Goal: Task Accomplishment & Management: Use online tool/utility

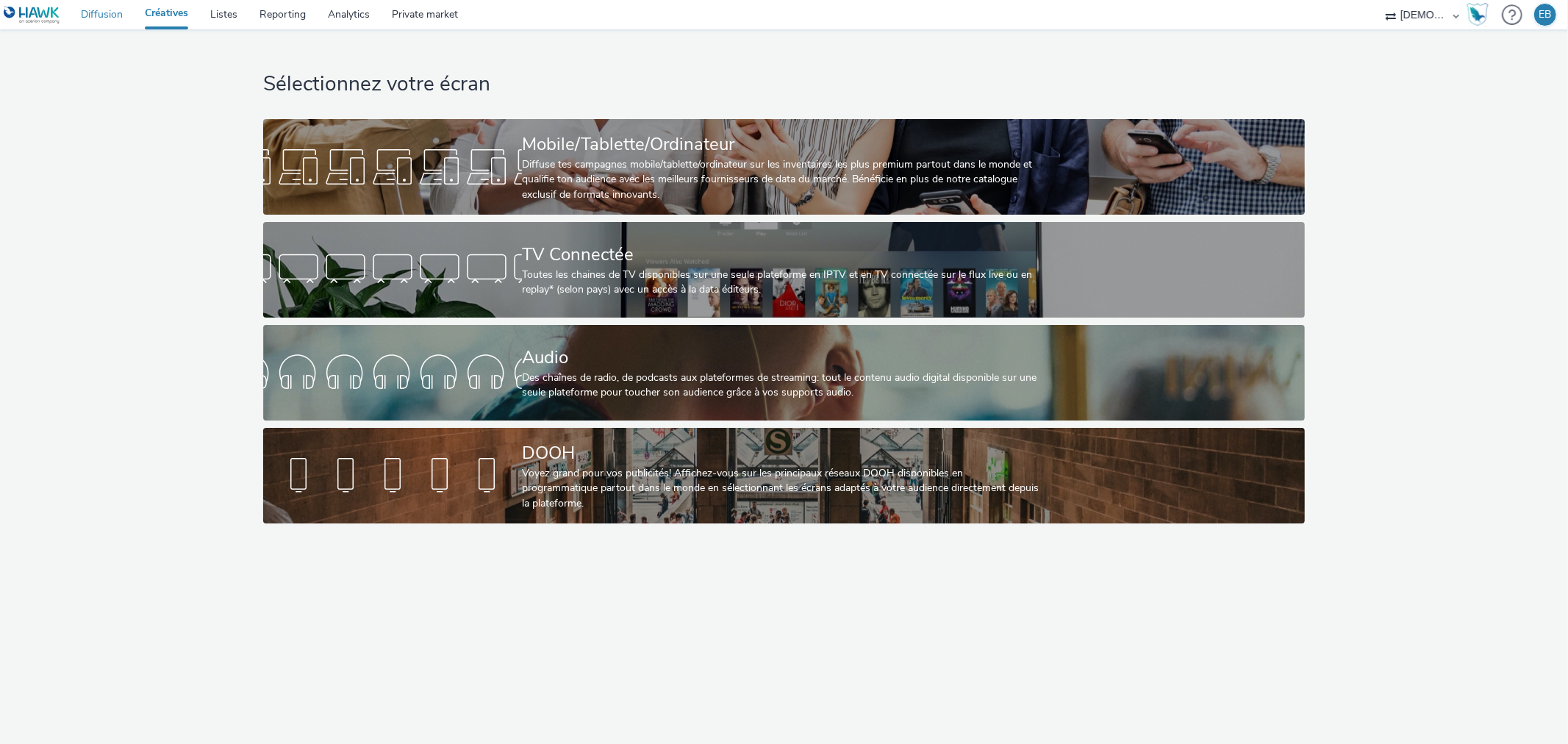
click at [92, 1] on link "Diffusion" at bounding box center [101, 14] width 64 height 29
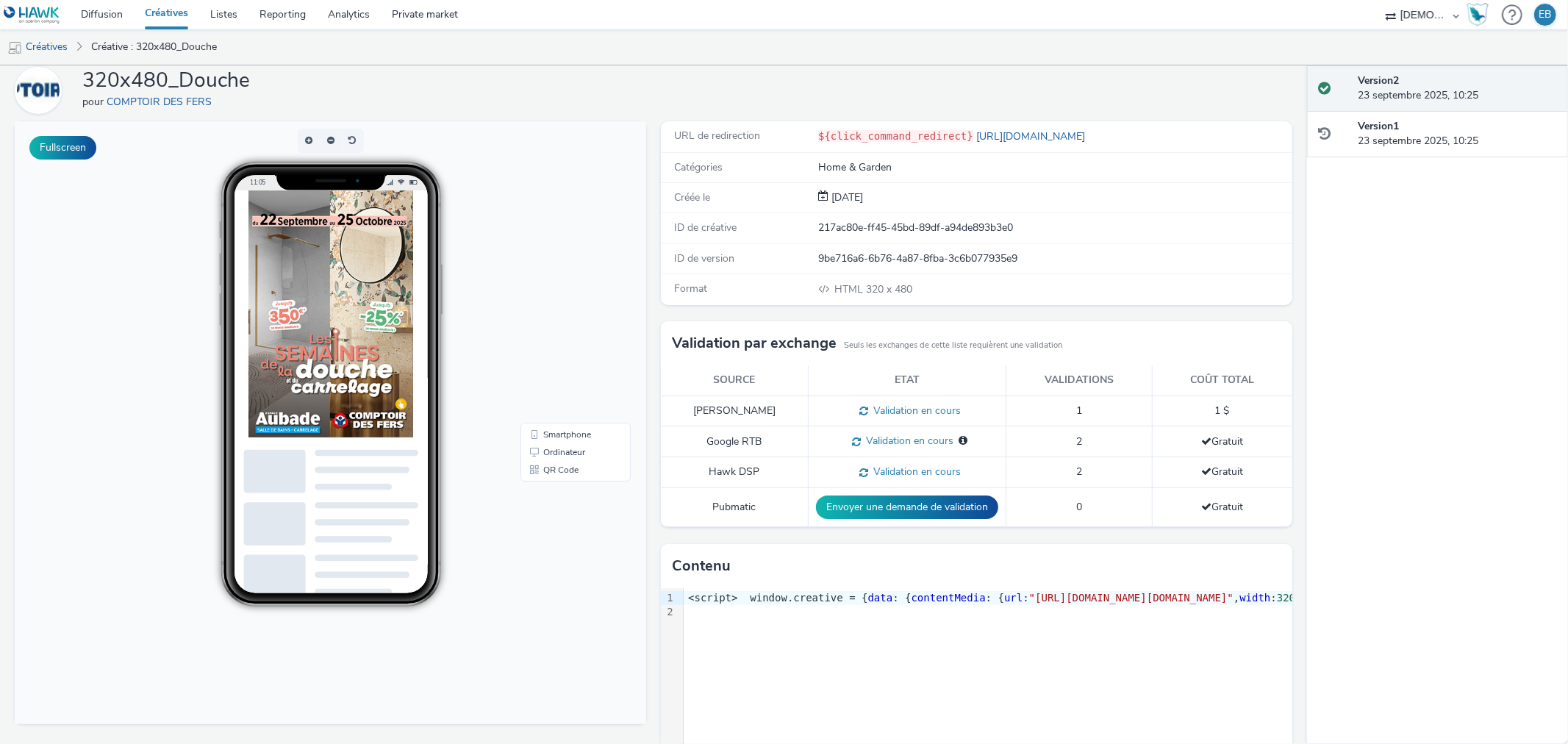
scroll to position [52, 0]
click at [495, 285] on body "11:05 Smartphone Ordinateur QR Code" at bounding box center [331, 423] width 632 height 602
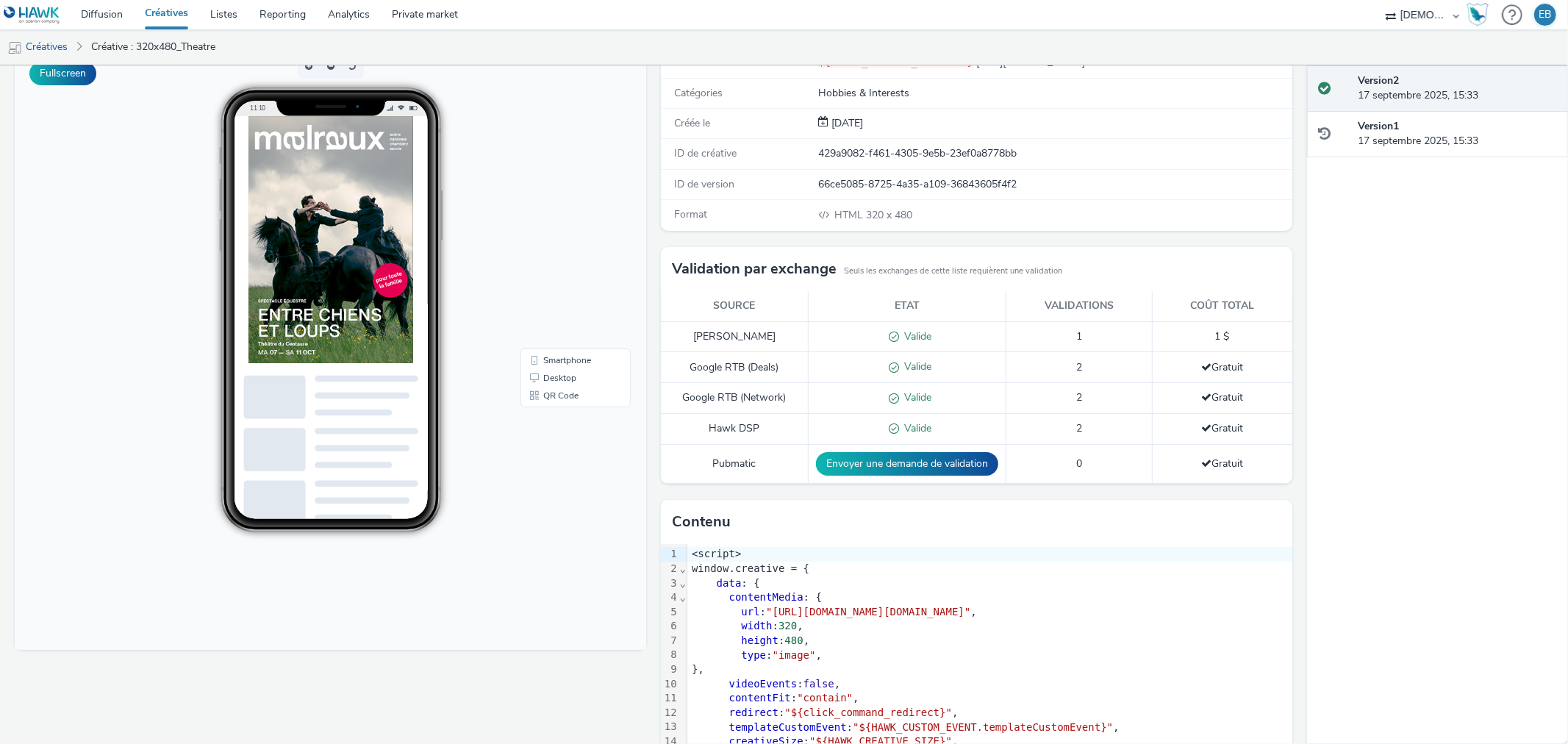
scroll to position [165, 0]
